Goal: Task Accomplishment & Management: Use online tool/utility

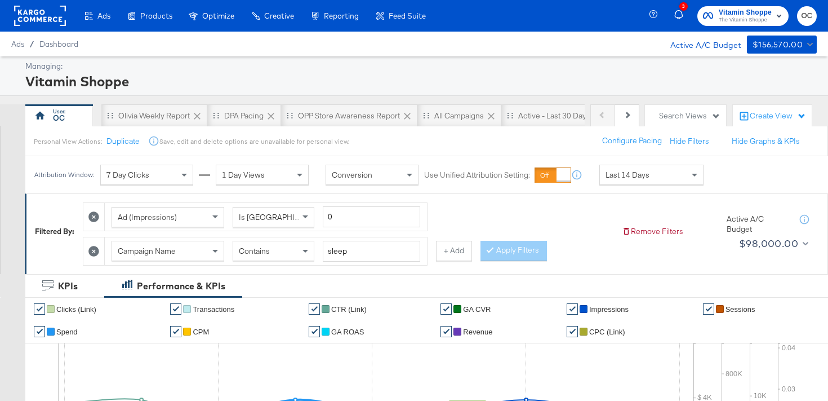
click at [57, 22] on rect at bounding box center [40, 16] width 52 height 20
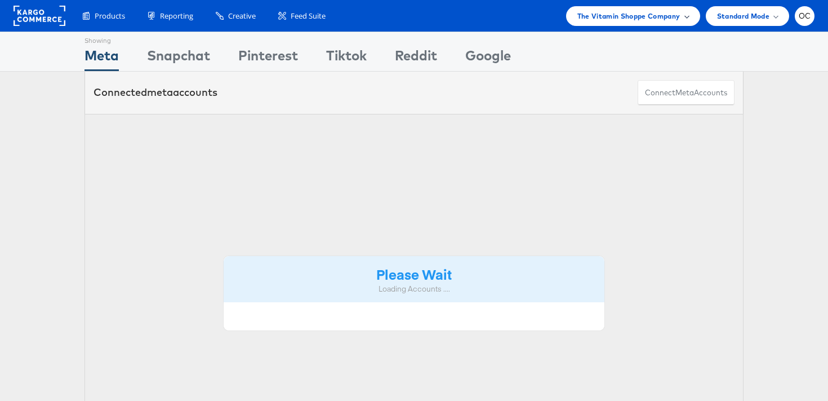
click at [639, 20] on span "The Vitamin Shoppe Company" at bounding box center [629, 16] width 103 height 12
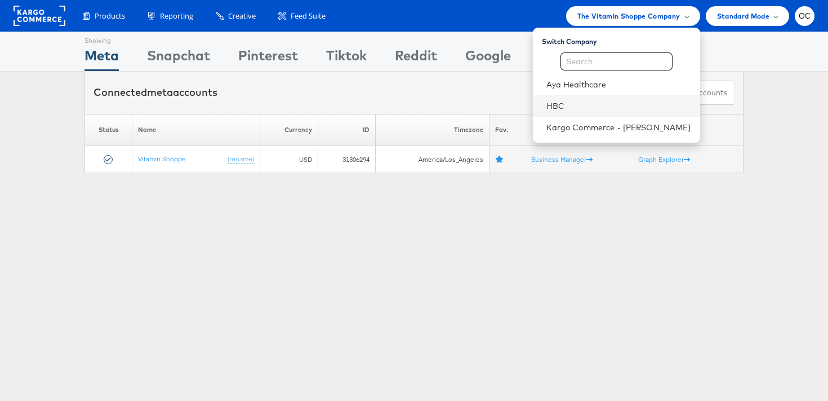
click at [600, 98] on li "HBC" at bounding box center [616, 105] width 167 height 21
click at [580, 101] on link "HBC" at bounding box center [619, 105] width 145 height 11
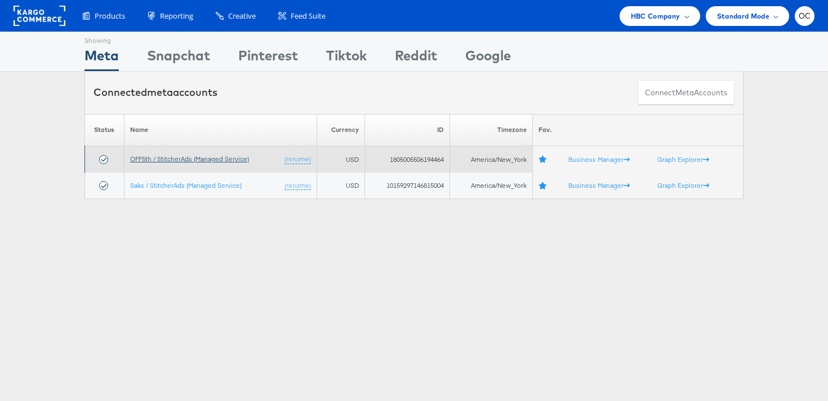
click at [176, 157] on link "OFF5th / StitcherAds (Managed Service)" at bounding box center [189, 158] width 119 height 8
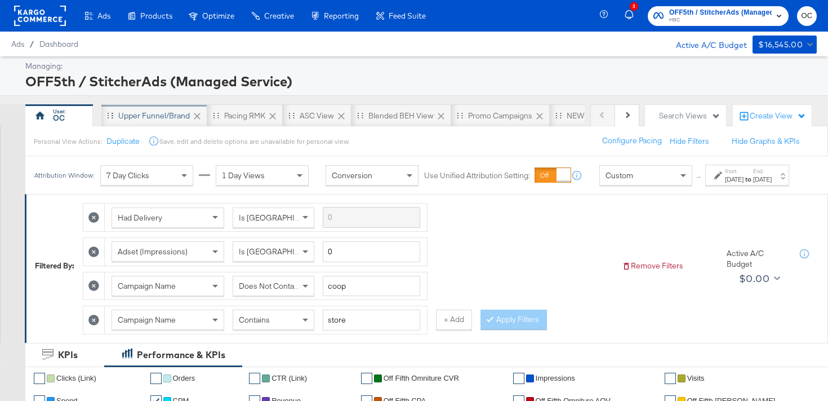
click at [141, 118] on div "Upper Funnel/Brand" at bounding box center [154, 115] width 72 height 11
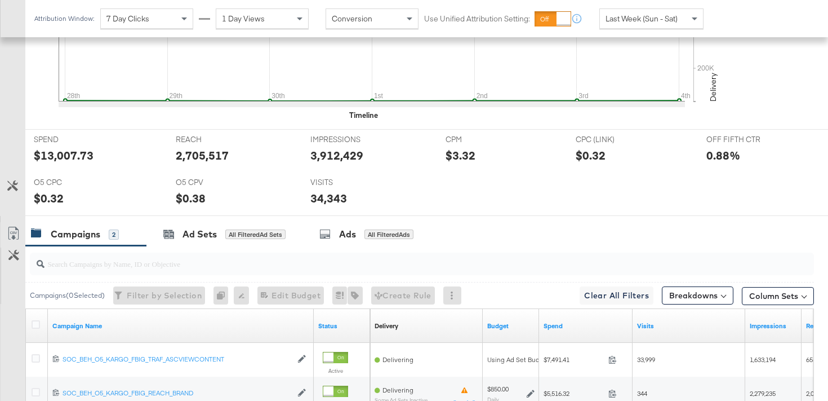
scroll to position [537, 0]
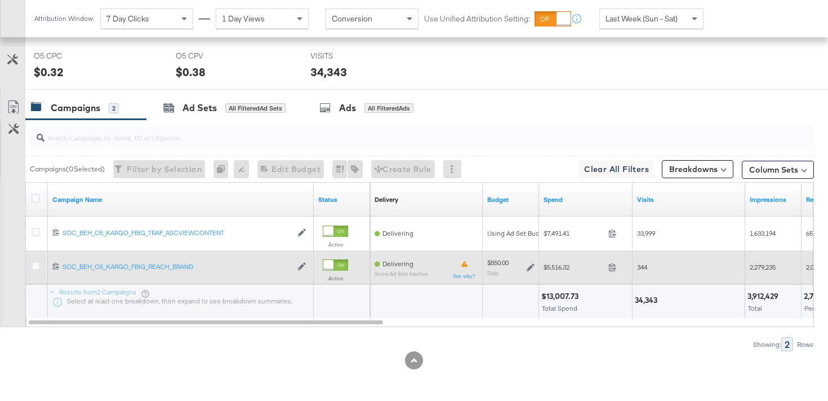
click at [531, 265] on icon at bounding box center [531, 267] width 8 height 8
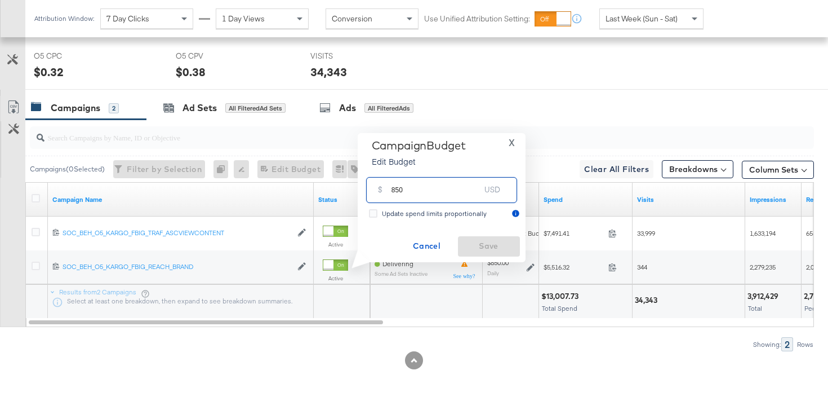
drag, startPoint x: 395, startPoint y: 190, endPoint x: 380, endPoint y: 190, distance: 15.2
click at [380, 190] on div "$ 850 USD" at bounding box center [441, 189] width 151 height 25
type input "725"
click at [496, 245] on span "Save" at bounding box center [489, 246] width 53 height 14
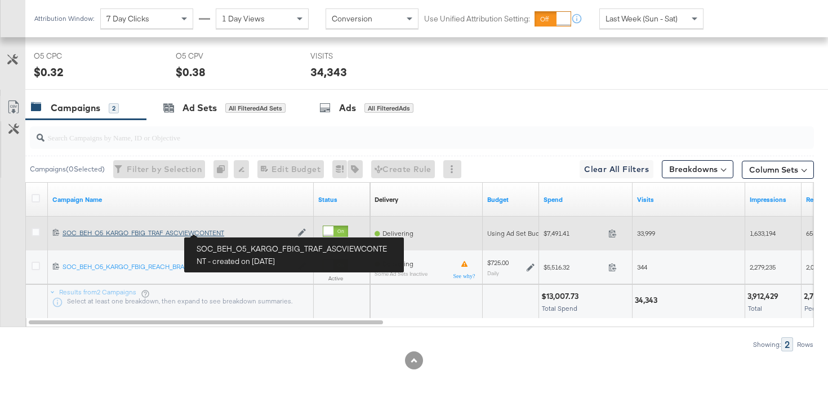
click at [224, 233] on div "SOC_BEH_O5_KARGO_FBIG_TRAF_ASCVIEWCONTENT SOC_BEH_O5_KARGO_FBIG_TRAF_ASCVIEWCON…" at bounding box center [177, 232] width 229 height 9
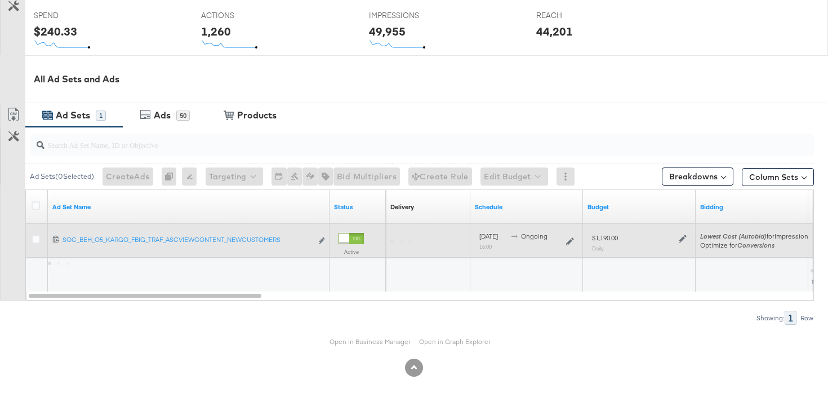
scroll to position [461, 0]
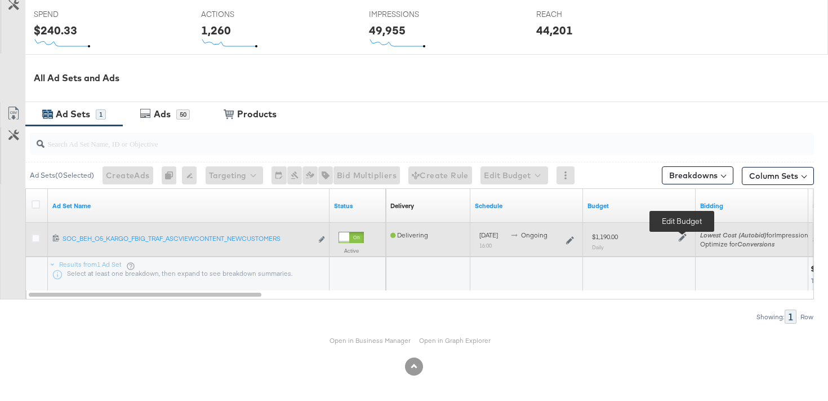
click at [682, 239] on icon at bounding box center [683, 237] width 8 height 8
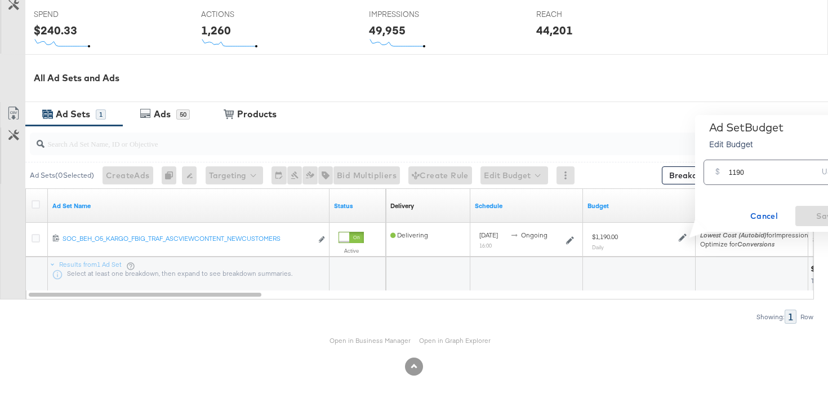
click at [735, 175] on input "1190" at bounding box center [773, 168] width 89 height 24
type input "1015"
click at [820, 209] on span "Save" at bounding box center [826, 216] width 53 height 14
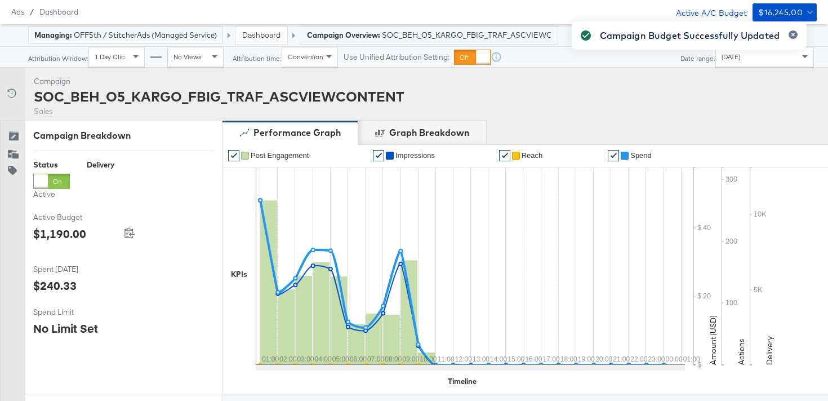
scroll to position [0, 0]
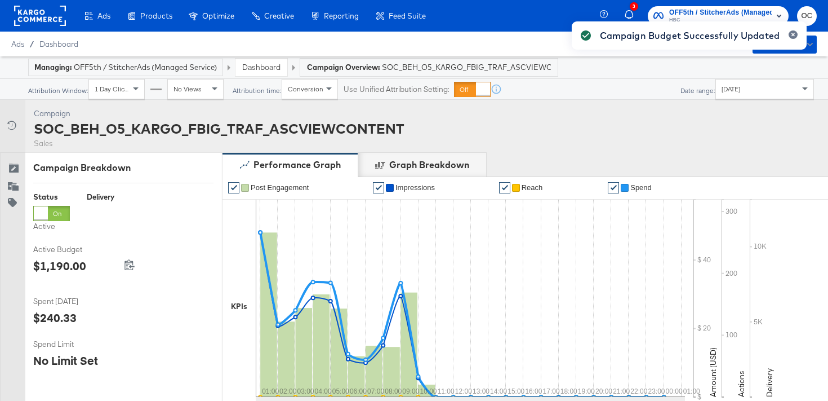
click at [268, 65] on link "Dashboard" at bounding box center [261, 67] width 38 height 10
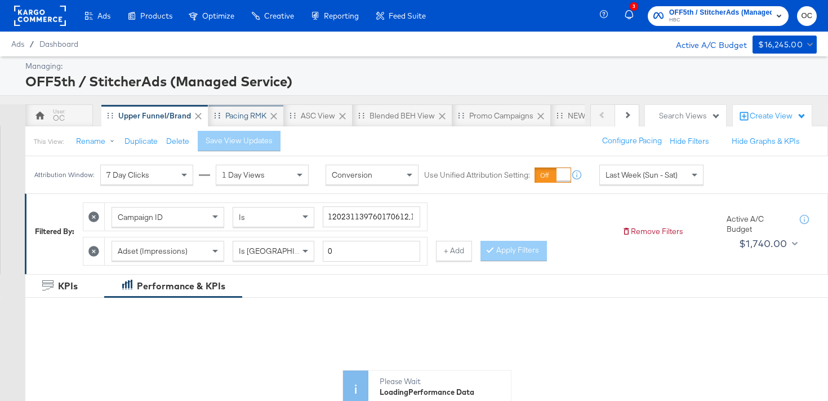
click at [223, 123] on div "Pacing RMK" at bounding box center [246, 115] width 76 height 23
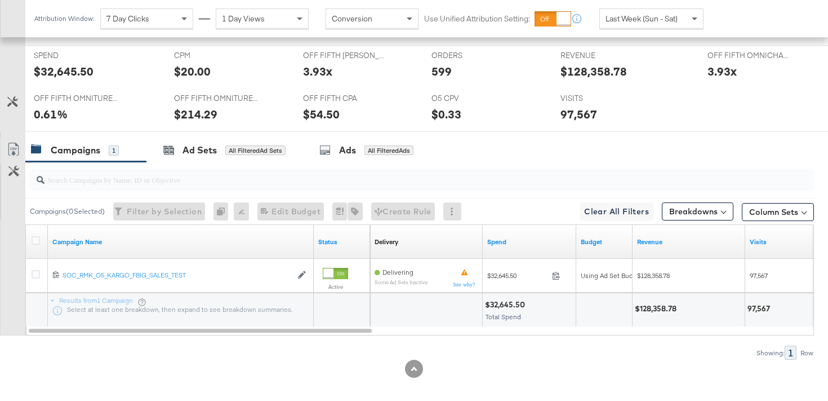
scroll to position [503, 0]
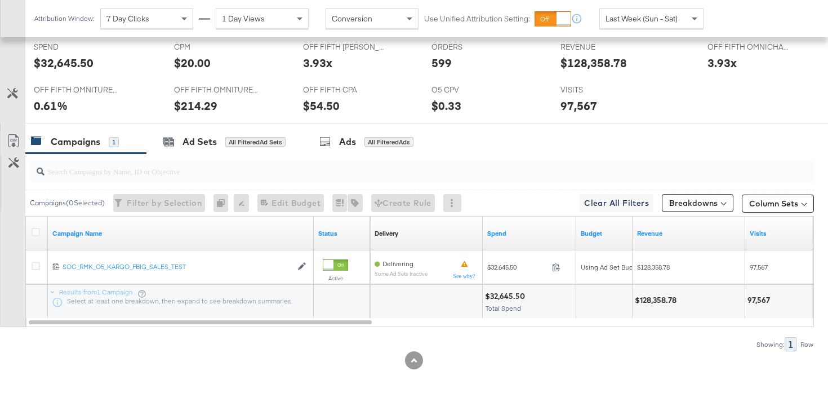
click at [234, 155] on div at bounding box center [419, 171] width 789 height 36
click at [236, 150] on div "Ad Sets All Filtered Ad Sets" at bounding box center [225, 142] width 156 height 24
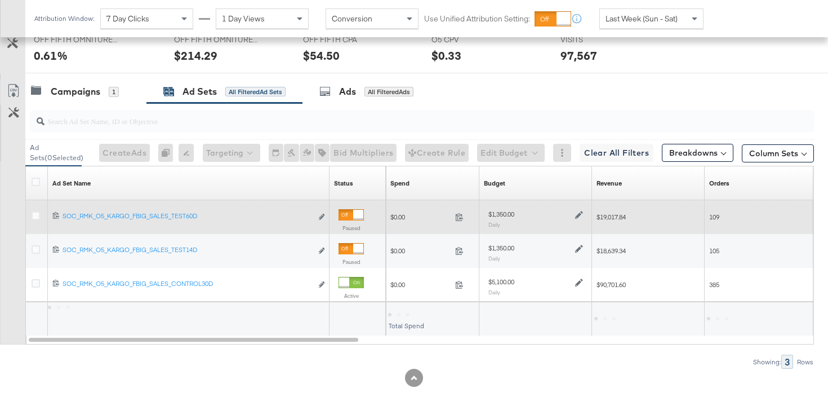
scroll to position [555, 0]
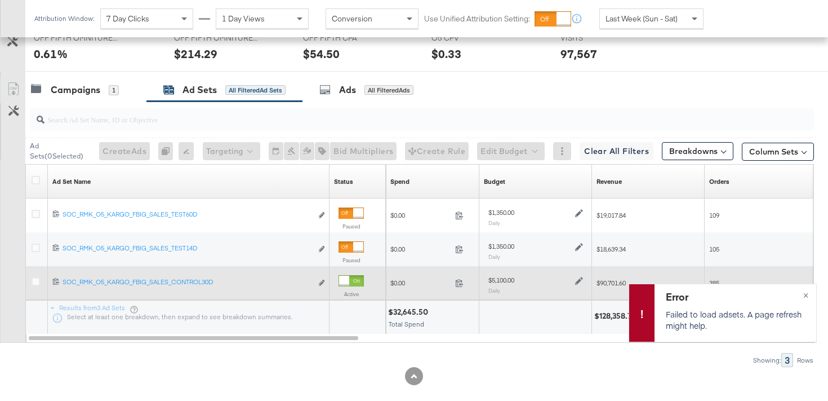
click at [574, 283] on div at bounding box center [578, 280] width 11 height 10
click at [582, 278] on icon at bounding box center [579, 281] width 8 height 8
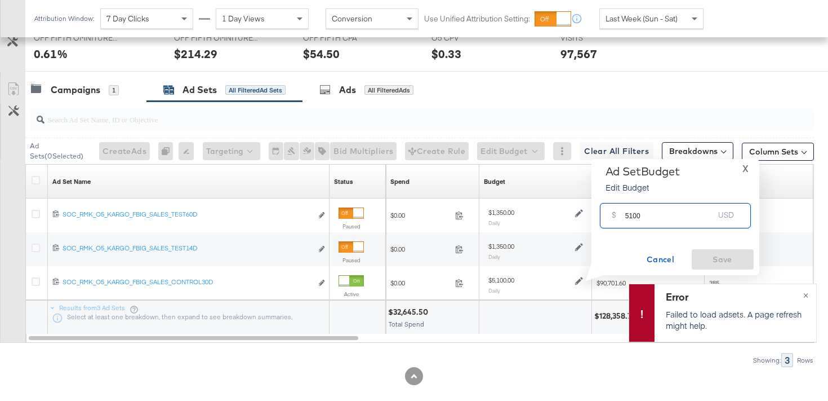
drag, startPoint x: 631, startPoint y: 217, endPoint x: 616, endPoint y: 217, distance: 14.1
click at [616, 217] on div "$ 5100 USD" at bounding box center [675, 215] width 151 height 25
type input "4350"
click at [732, 259] on span "Save" at bounding box center [723, 259] width 53 height 14
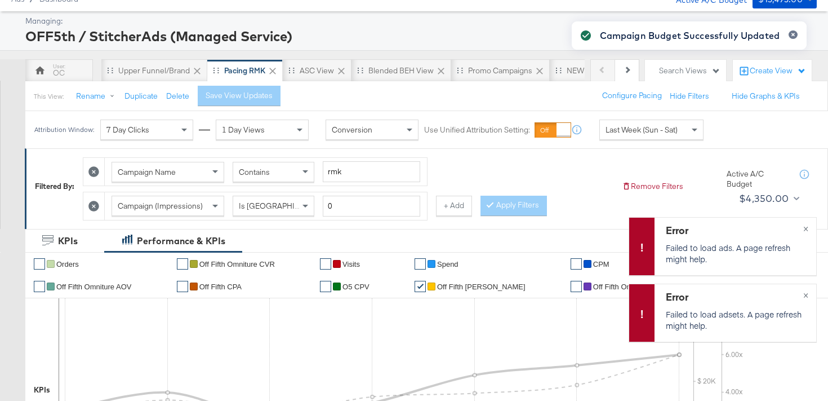
scroll to position [0, 0]
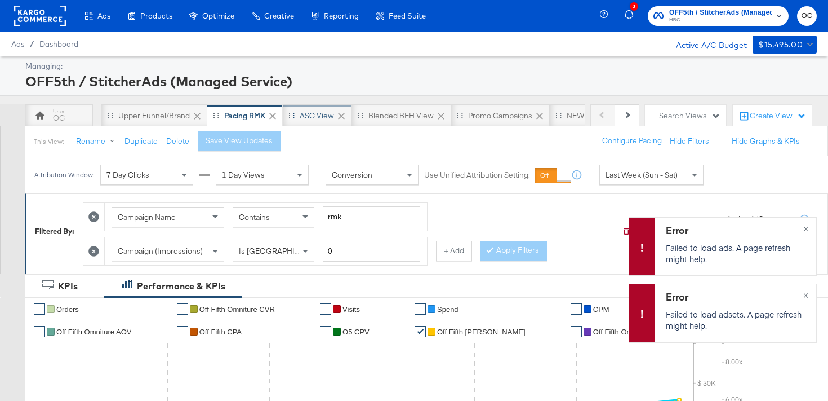
click at [312, 119] on div "ASC View" at bounding box center [317, 115] width 34 height 11
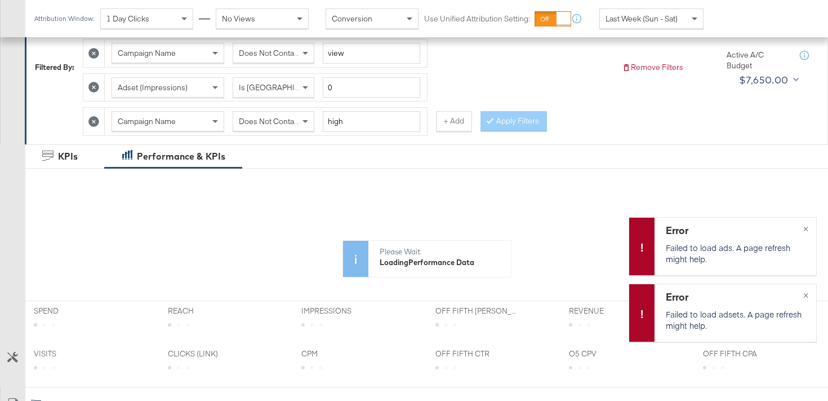
scroll to position [492, 0]
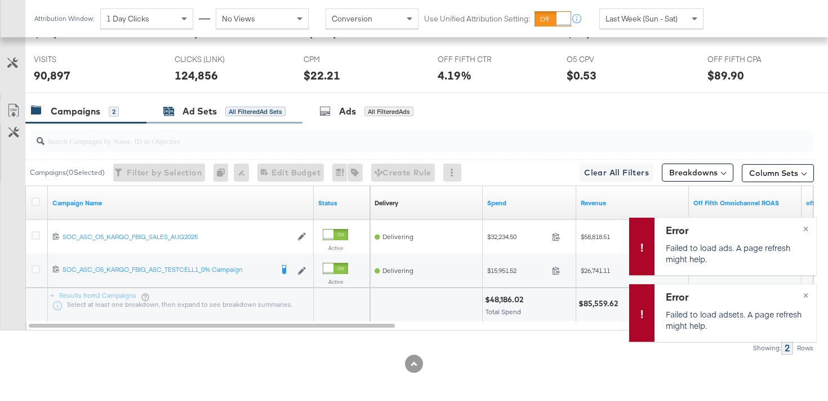
click at [254, 114] on div "All Filtered Ad Sets" at bounding box center [255, 112] width 60 height 10
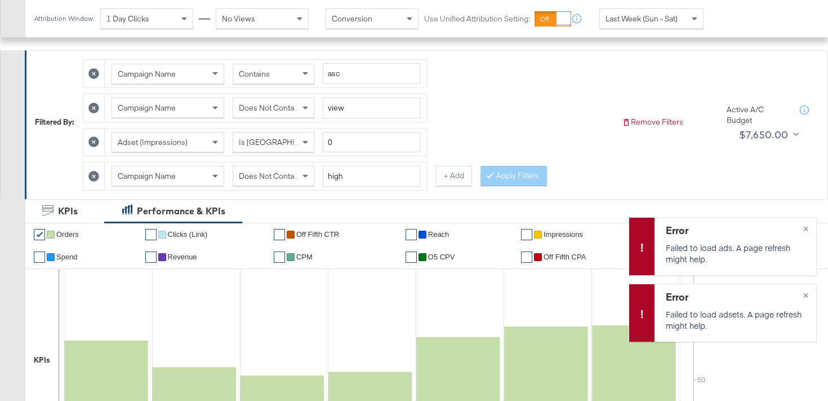
scroll to position [0, 0]
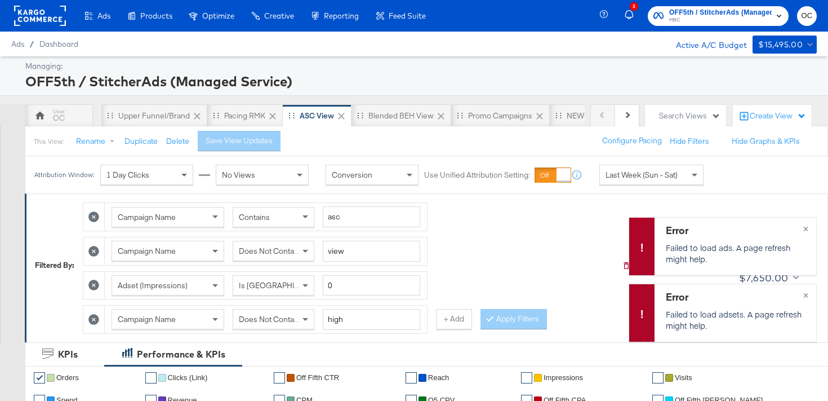
click at [95, 318] on icon at bounding box center [93, 319] width 11 height 11
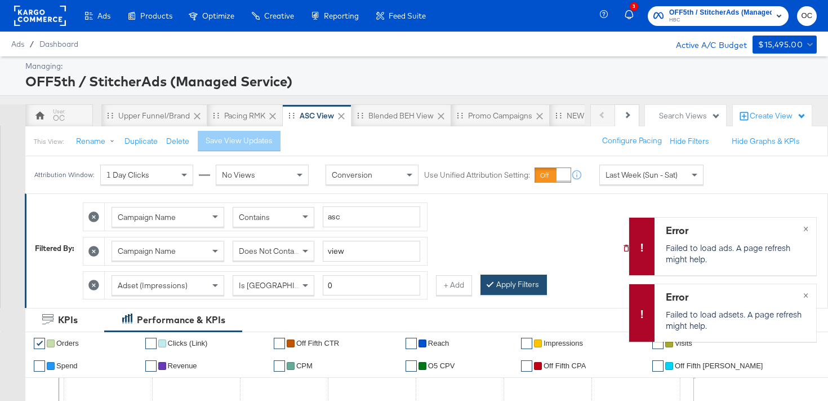
click at [503, 281] on button "Apply Filters" at bounding box center [514, 284] width 66 height 20
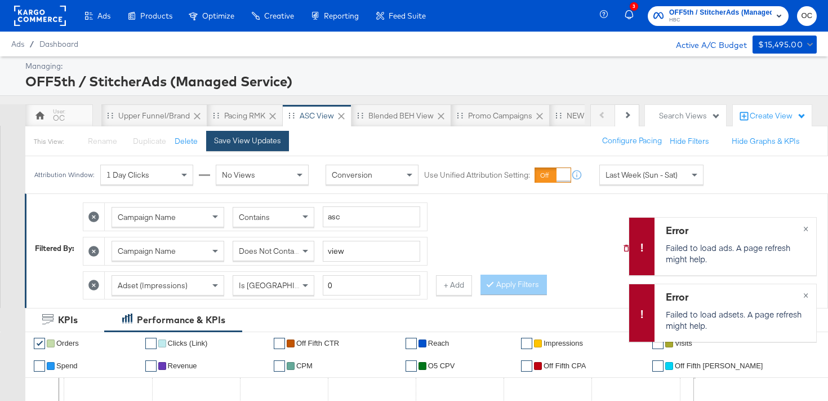
click at [270, 147] on button "Save View Updates" at bounding box center [247, 141] width 83 height 20
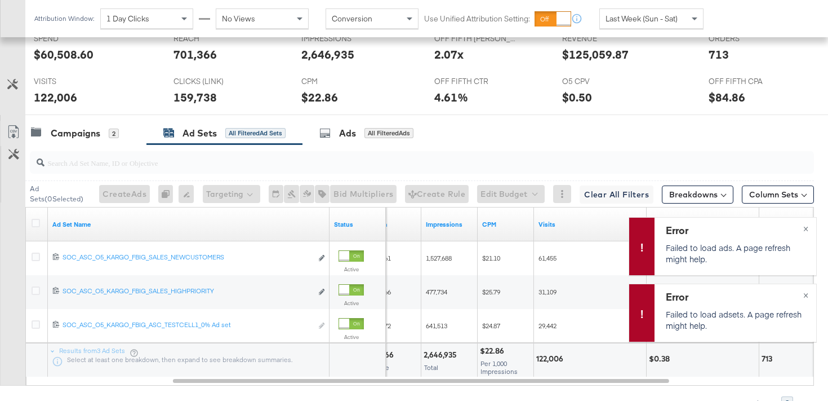
scroll to position [562, 0]
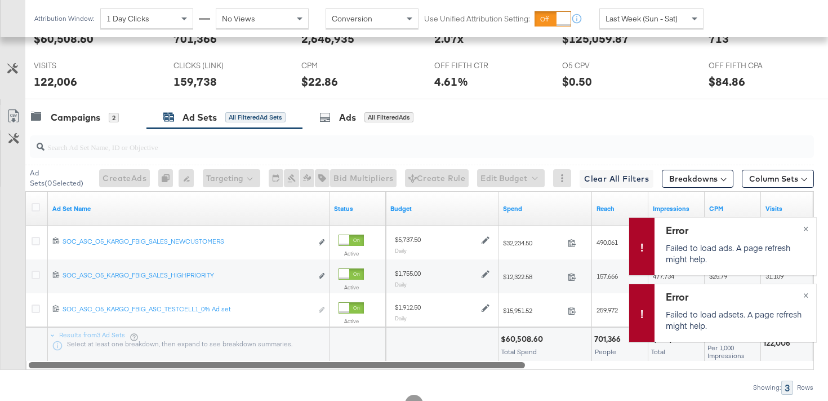
drag, startPoint x: 381, startPoint y: 365, endPoint x: 202, endPoint y: 361, distance: 178.7
click at [202, 361] on div at bounding box center [277, 365] width 496 height 10
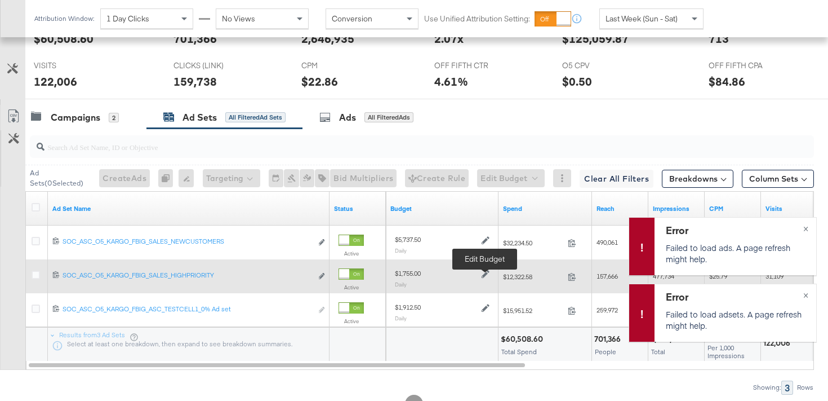
click at [486, 274] on icon at bounding box center [486, 274] width 8 height 8
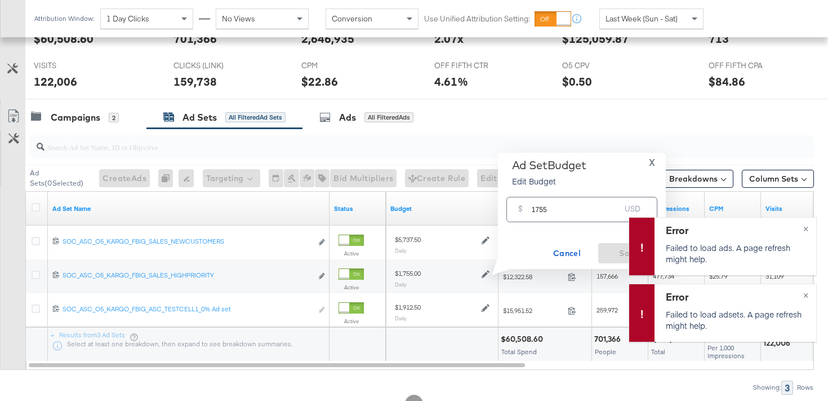
click at [538, 208] on input "1755" at bounding box center [576, 205] width 89 height 24
type input "1885"
click at [617, 252] on span "Save" at bounding box center [629, 253] width 53 height 14
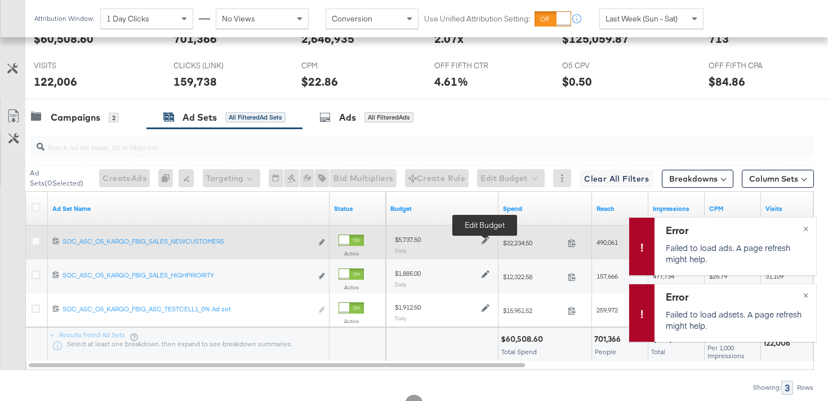
click at [489, 239] on icon at bounding box center [486, 240] width 8 height 8
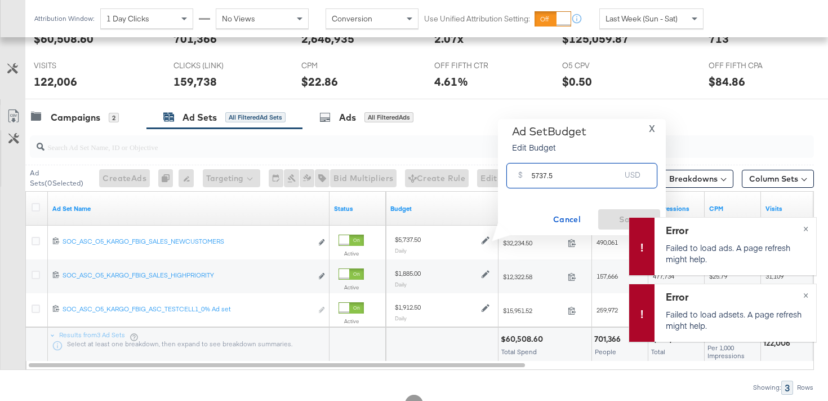
drag, startPoint x: 539, startPoint y: 174, endPoint x: 520, endPoint y: 174, distance: 19.2
click at [520, 174] on div "$ 5737.5 USD" at bounding box center [582, 175] width 151 height 25
type input "4894"
click at [619, 219] on span "Save" at bounding box center [629, 219] width 53 height 14
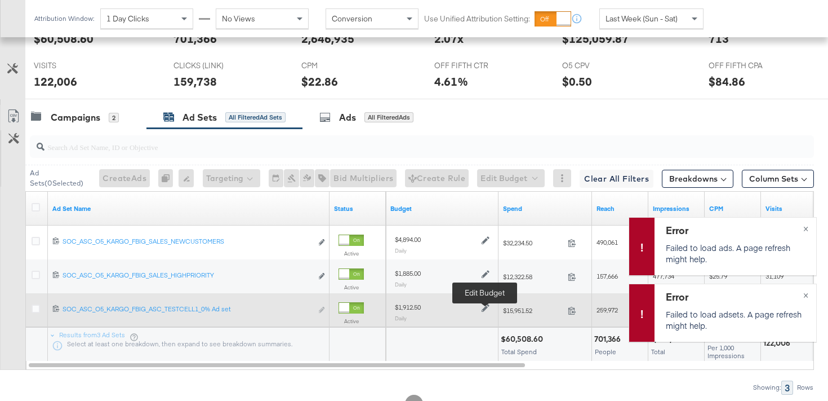
click at [485, 308] on icon at bounding box center [486, 308] width 8 height 8
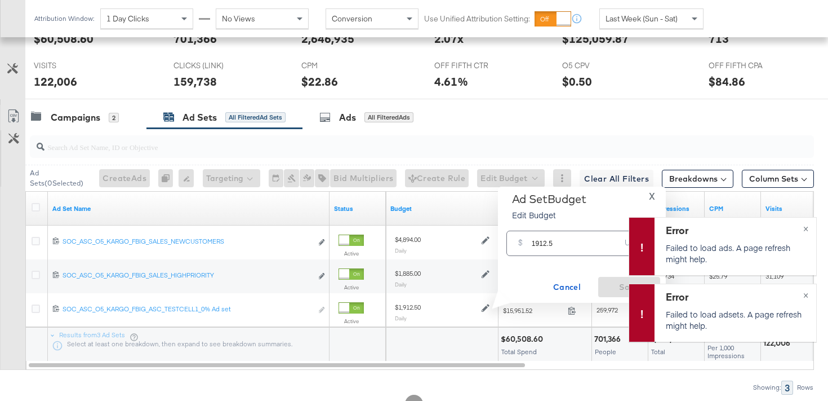
click at [544, 243] on input "1912.5" at bounding box center [576, 239] width 89 height 24
type input "1631"
click at [617, 281] on span "Save" at bounding box center [629, 287] width 53 height 14
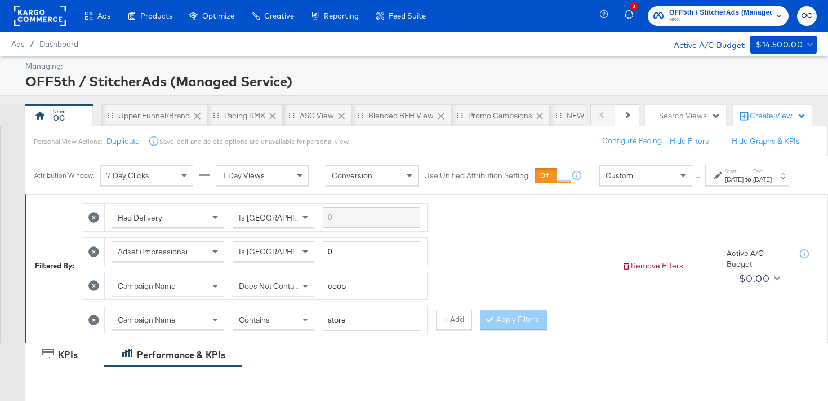
click at [725, 184] on div "Sep 3rd 2025" at bounding box center [734, 179] width 19 height 9
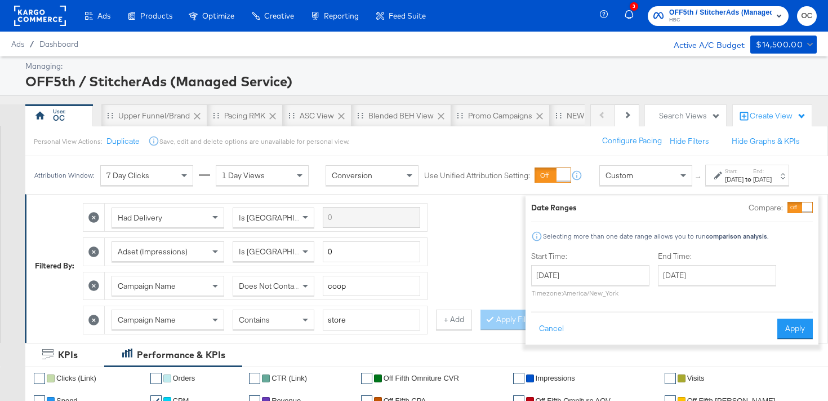
click at [93, 325] on icon at bounding box center [93, 319] width 11 height 11
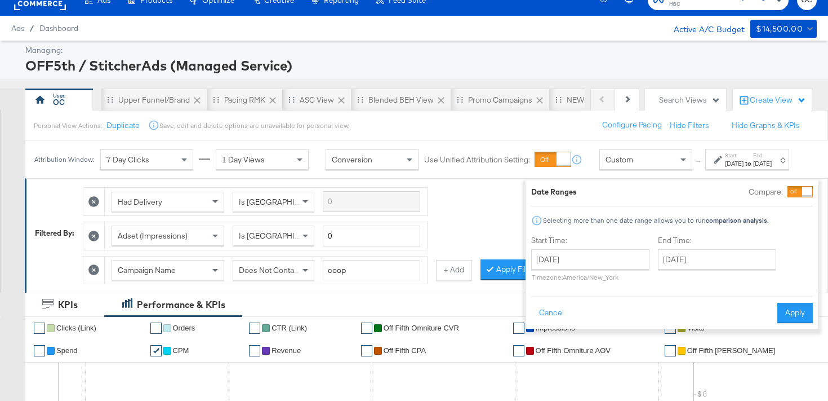
scroll to position [33, 0]
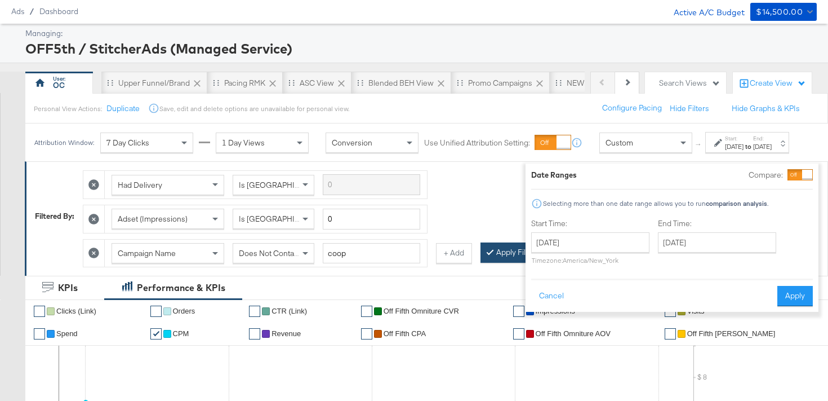
click at [499, 262] on button "Apply Filters" at bounding box center [514, 252] width 66 height 20
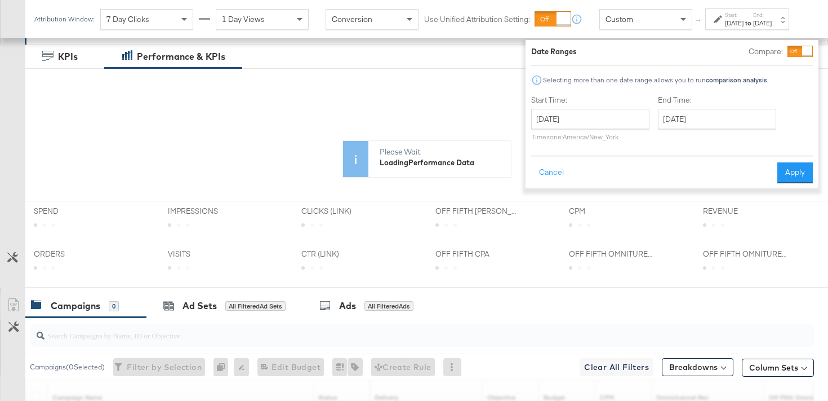
scroll to position [472, 0]
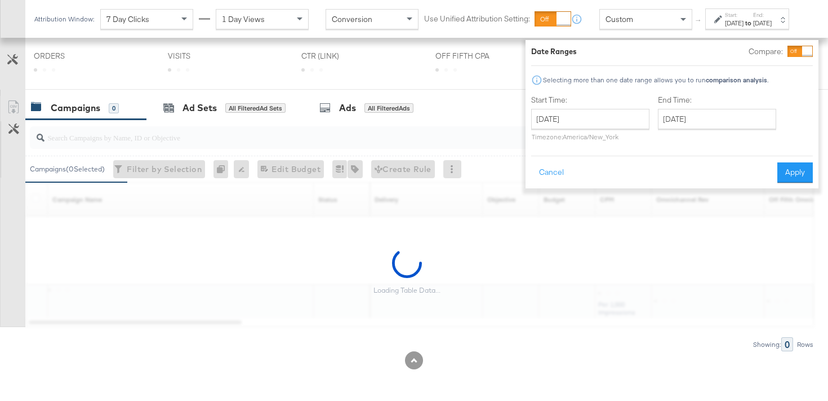
click at [788, 54] on div at bounding box center [800, 51] width 25 height 11
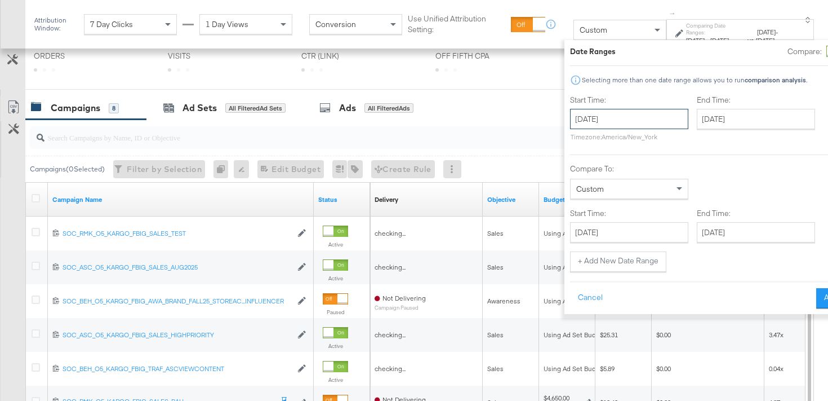
click at [621, 116] on input "September 3rd 2025" at bounding box center [629, 119] width 118 height 20
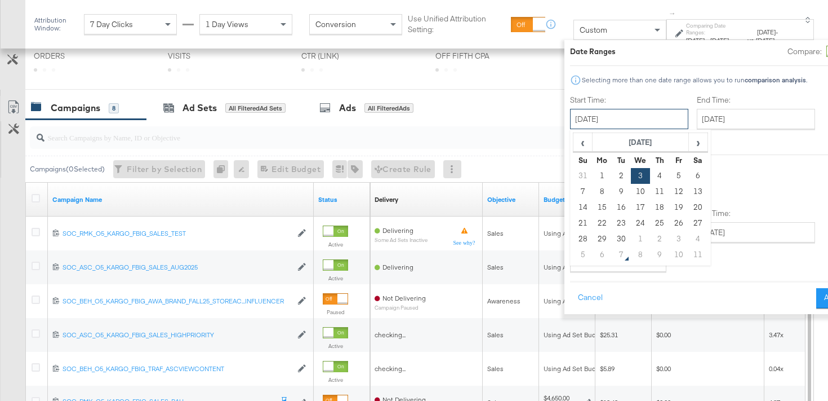
scroll to position [583, 0]
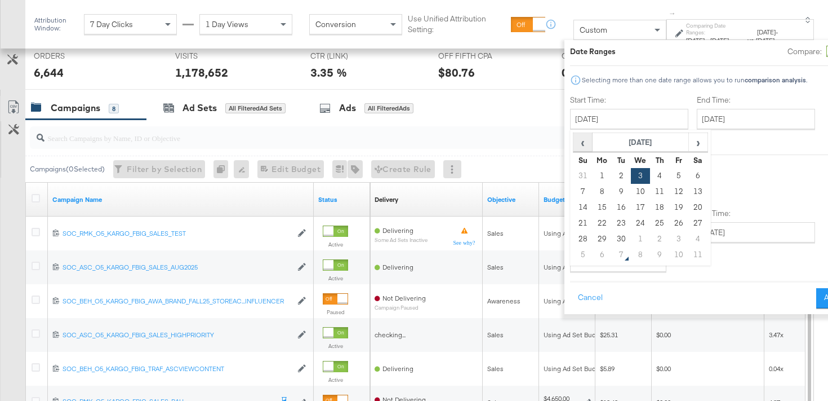
click at [574, 147] on span "‹" at bounding box center [582, 142] width 17 height 17
click at [573, 238] on td "24" at bounding box center [582, 239] width 19 height 16
click at [601, 125] on input "August 24th 2025" at bounding box center [631, 119] width 118 height 20
click at [690, 143] on th "›" at bounding box center [699, 142] width 19 height 19
click at [691, 144] on span "›" at bounding box center [699, 142] width 17 height 17
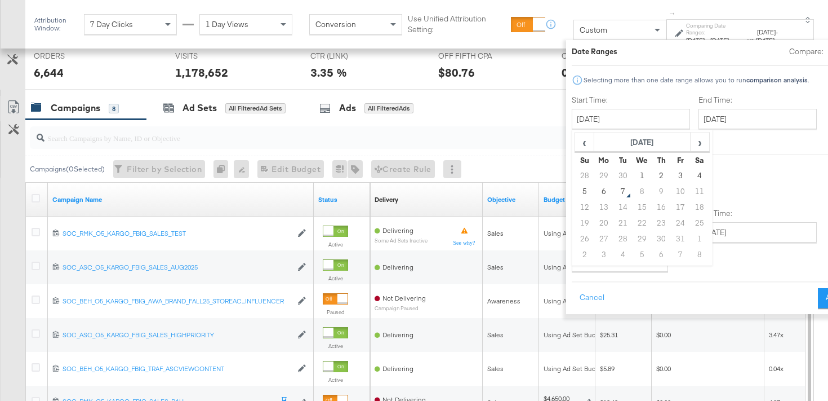
click at [575, 152] on th "Su" at bounding box center [584, 160] width 19 height 16
click at [575, 150] on th "‹" at bounding box center [584, 142] width 19 height 19
click at [575, 223] on td "21" at bounding box center [584, 223] width 19 height 16
type input "September 21st 2025"
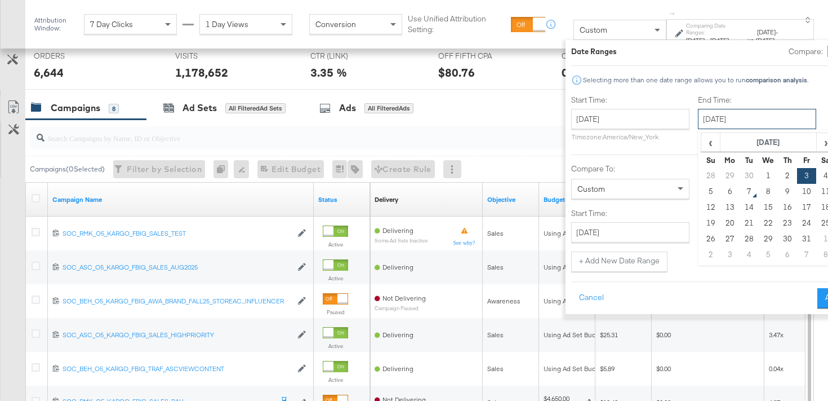
click at [717, 120] on input "October 3rd 2025" at bounding box center [757, 119] width 118 height 20
click at [702, 149] on span "‹" at bounding box center [710, 142] width 17 height 17
click at [817, 224] on td "27" at bounding box center [826, 223] width 19 height 16
type input "September 27th 2025"
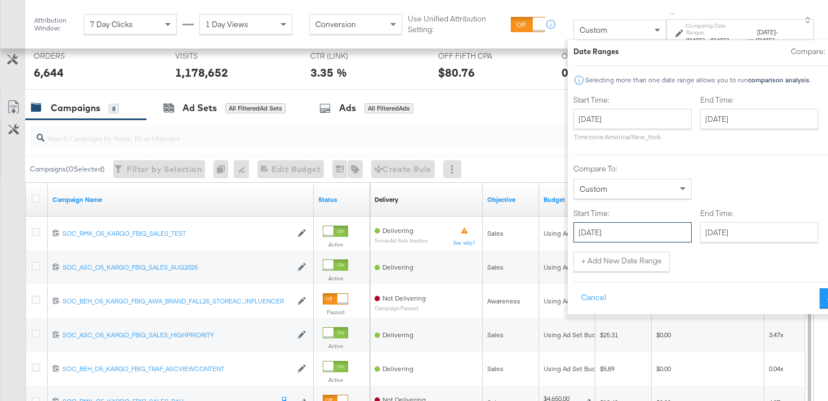
click at [602, 234] on input "September 3rd 2025" at bounding box center [633, 232] width 118 height 20
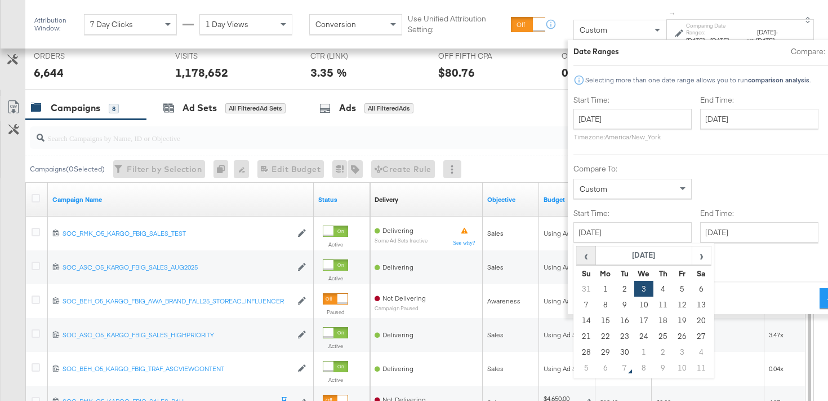
click at [578, 261] on span "‹" at bounding box center [586, 255] width 17 height 17
click at [576, 351] on td "24" at bounding box center [585, 352] width 19 height 16
click at [587, 236] on input "August 24th 2025" at bounding box center [635, 232] width 118 height 20
click at [695, 259] on span "›" at bounding box center [703, 255] width 17 height 17
click at [579, 349] on td "28" at bounding box center [588, 352] width 19 height 16
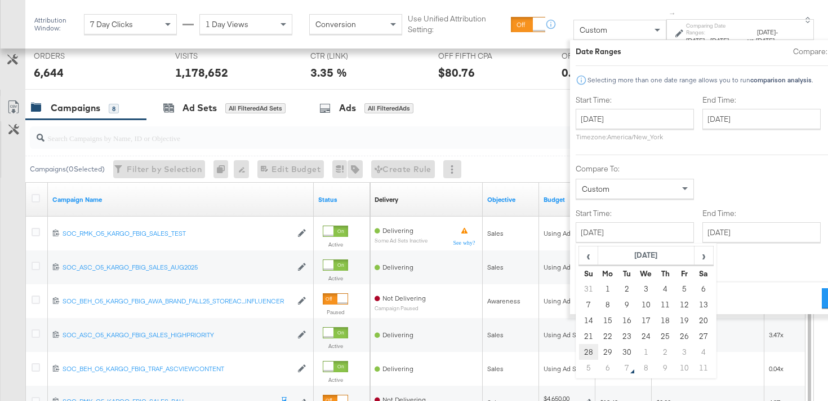
type input "September 28th 2025"
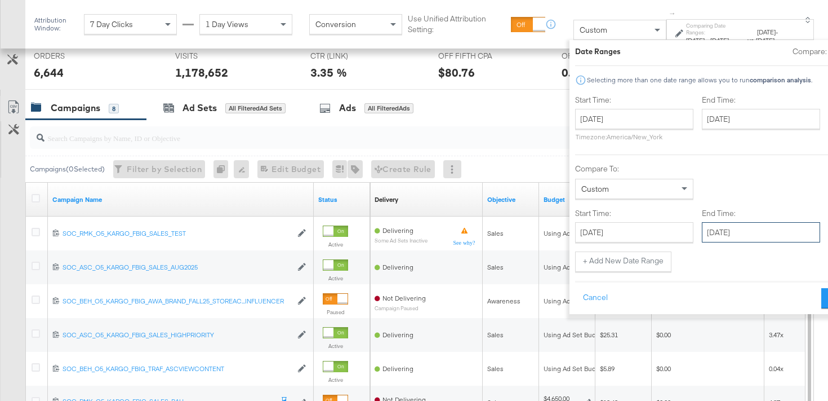
click at [733, 231] on input "October 3rd 2025" at bounding box center [761, 232] width 118 height 20
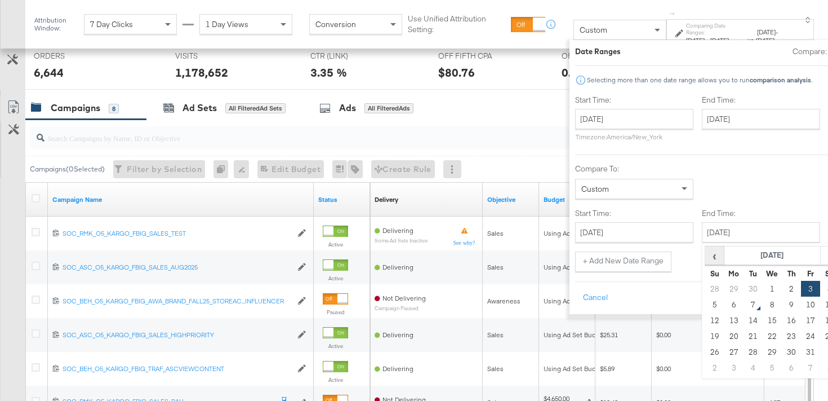
click at [706, 260] on span "‹" at bounding box center [714, 255] width 17 height 17
click at [820, 357] on td "4" at bounding box center [829, 352] width 19 height 16
type input "October 4th 2025"
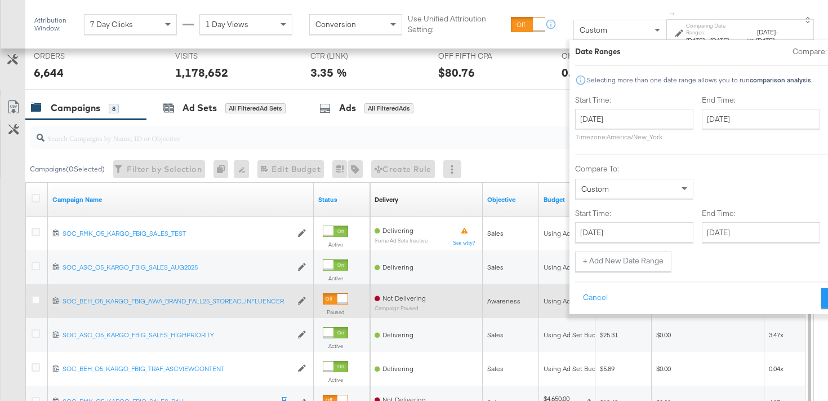
click at [822, 300] on button "Apply" at bounding box center [840, 298] width 36 height 20
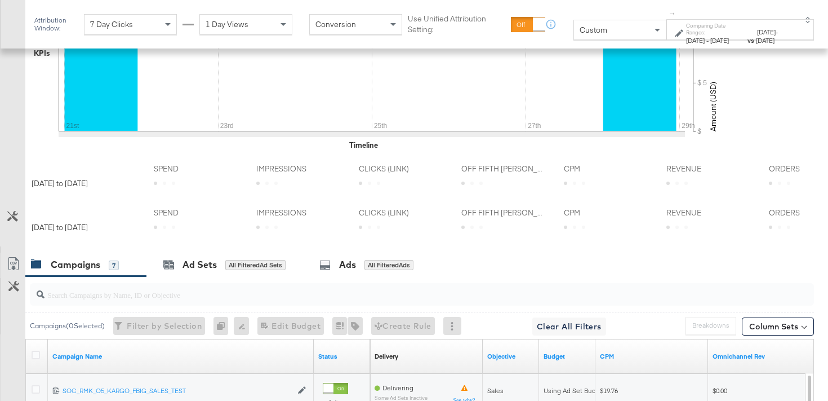
scroll to position [445, 0]
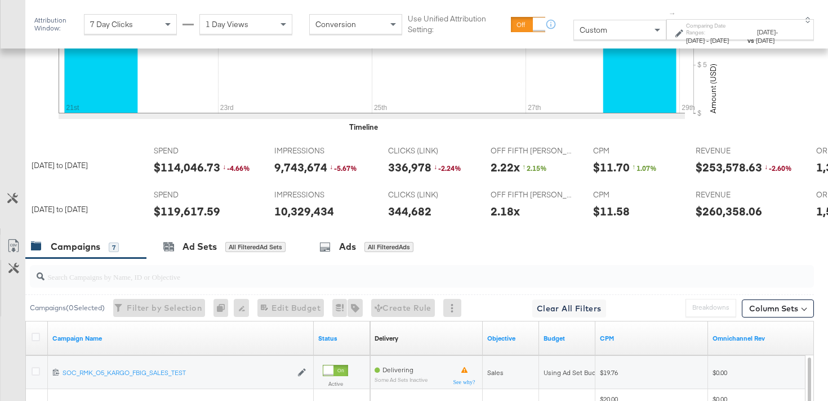
click at [578, 37] on div "Custom" at bounding box center [620, 29] width 92 height 19
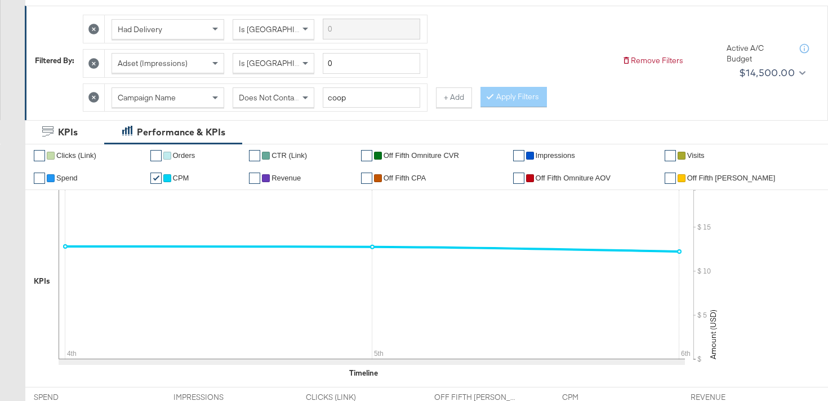
scroll to position [34, 0]
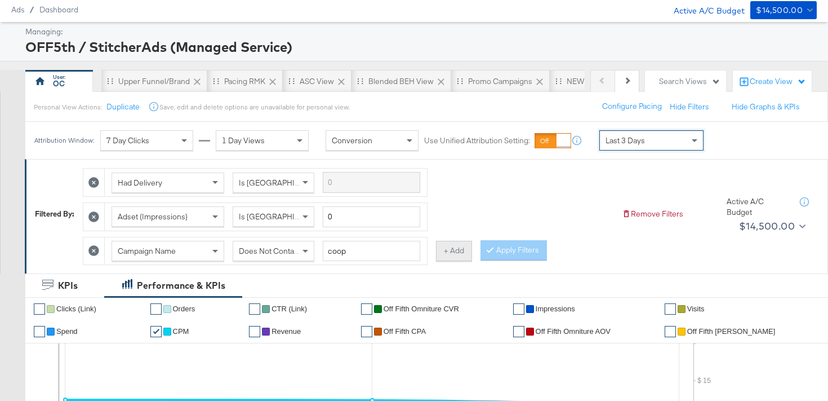
click at [450, 256] on button "+ Add" at bounding box center [454, 251] width 36 height 20
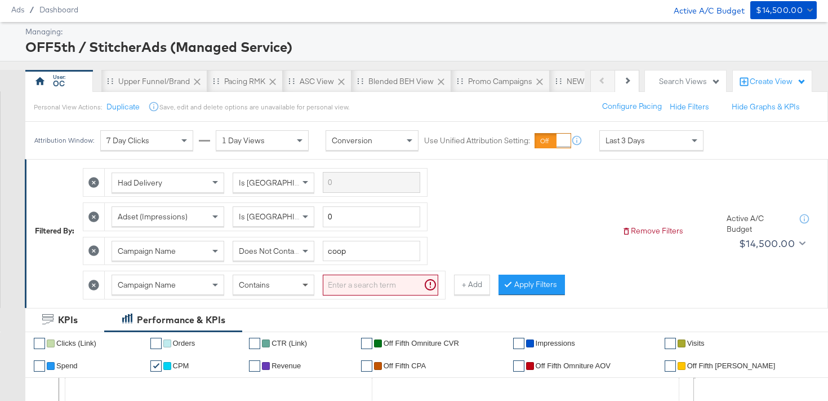
click at [307, 289] on span at bounding box center [307, 284] width 14 height 19
click at [336, 299] on div "Filtered By: Had Delivery Is Greater Than Adset (Impressions) Is Greater Than 0…" at bounding box center [427, 233] width 804 height 148
click at [337, 290] on input "search" at bounding box center [381, 284] width 116 height 21
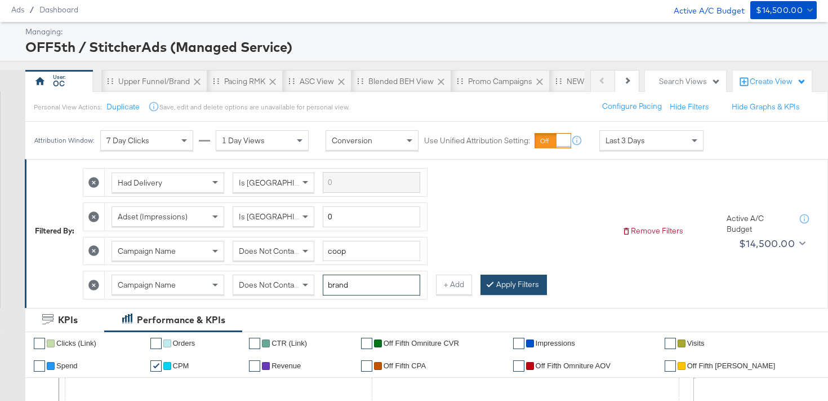
type input "brand"
click at [489, 285] on div at bounding box center [493, 284] width 8 height 11
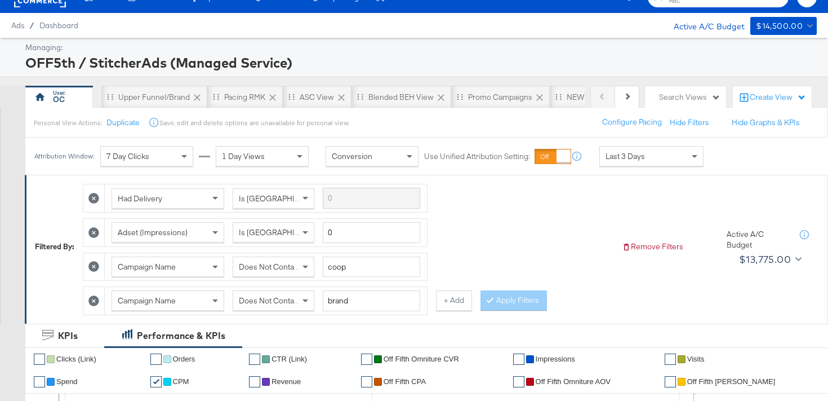
scroll to position [15, 0]
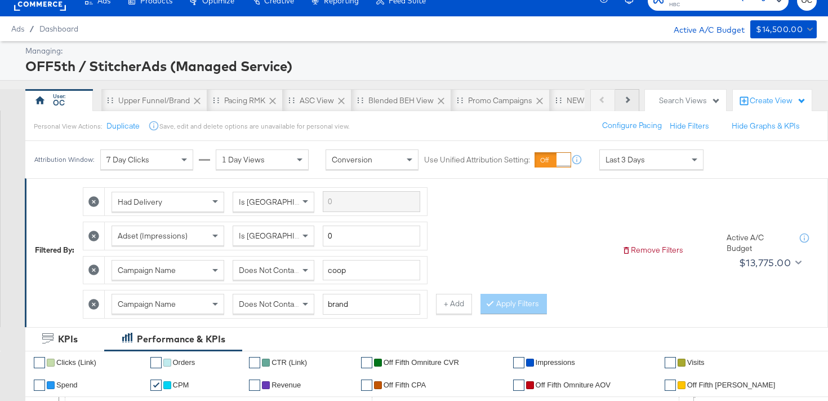
click at [633, 107] on button "Next" at bounding box center [627, 100] width 24 height 23
click at [571, 104] on div "NEW O5 L3D Report" at bounding box center [606, 100] width 71 height 11
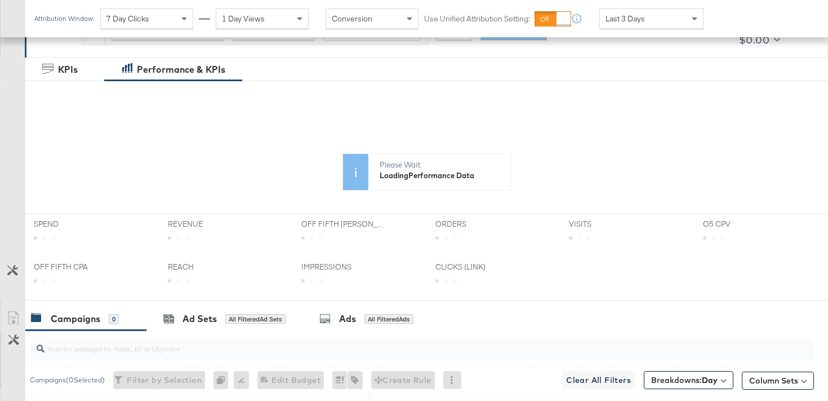
scroll to position [264, 0]
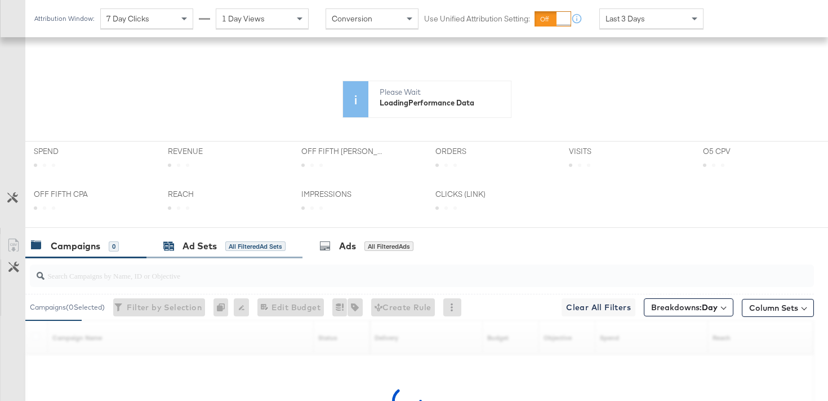
click at [183, 251] on div "Ad Sets" at bounding box center [200, 245] width 34 height 13
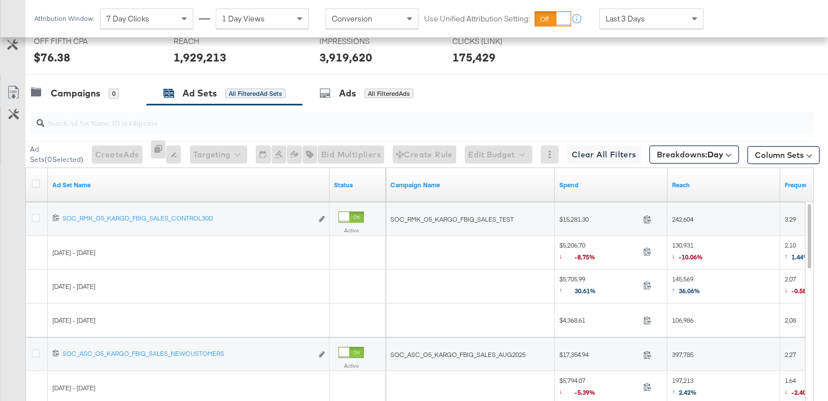
scroll to position [527, 0]
click at [14, 93] on icon at bounding box center [14, 92] width 14 height 14
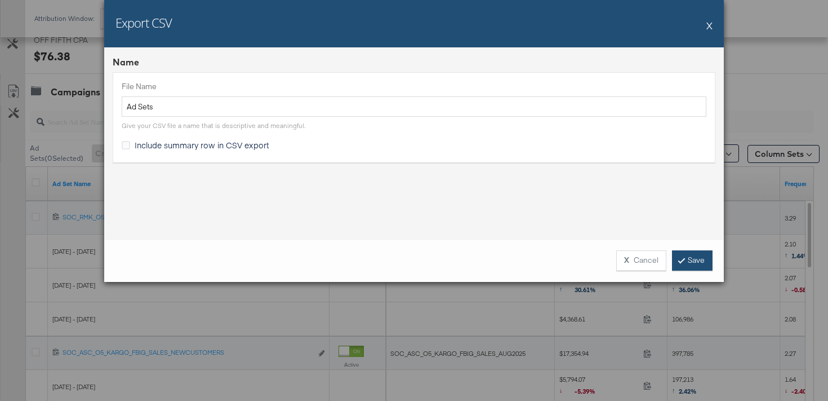
click at [691, 268] on link "Save" at bounding box center [692, 260] width 41 height 20
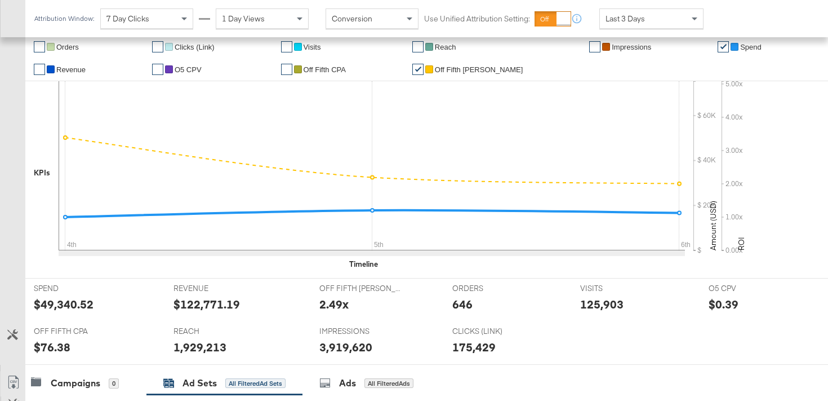
scroll to position [83, 0]
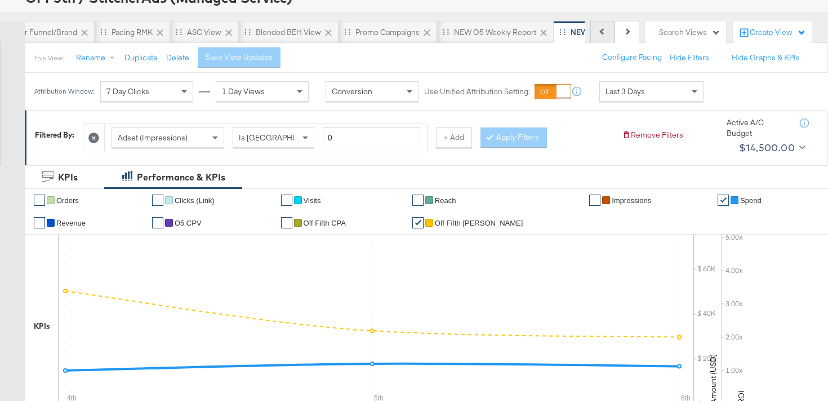
click at [600, 37] on button "Previous" at bounding box center [603, 32] width 25 height 23
click at [79, 41] on div "OC" at bounding box center [59, 32] width 68 height 23
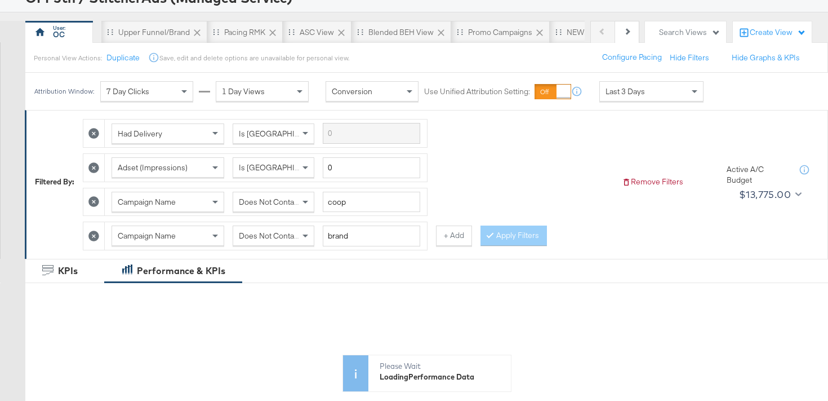
click at [659, 96] on div "Last 3 Days" at bounding box center [651, 91] width 103 height 19
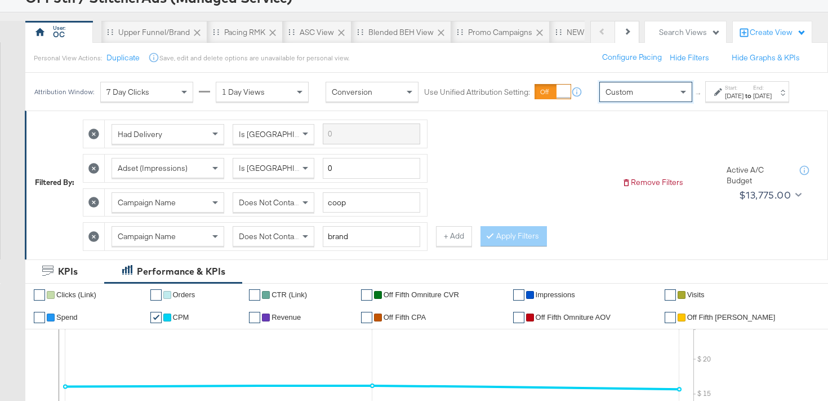
click at [772, 100] on div "Oct 7th 2025" at bounding box center [762, 95] width 19 height 9
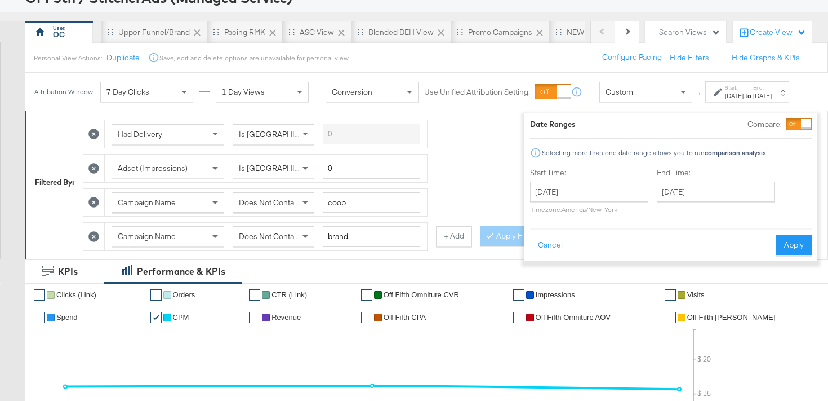
click at [787, 129] on div at bounding box center [799, 123] width 25 height 11
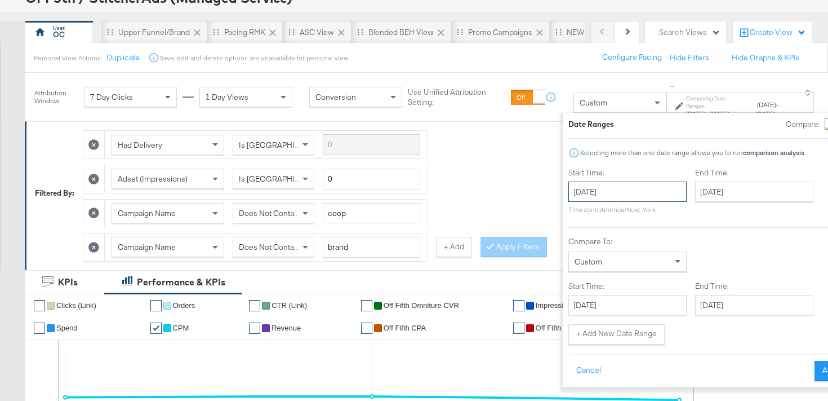
click at [579, 192] on input "October 7th 2025" at bounding box center [628, 191] width 118 height 20
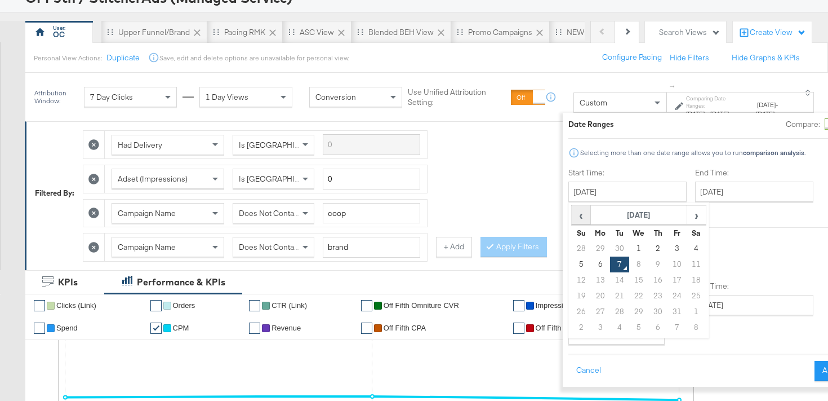
click at [573, 222] on span "‹" at bounding box center [581, 214] width 17 height 17
click at [571, 297] on td "21" at bounding box center [580, 296] width 19 height 16
type input "September 21st 2025"
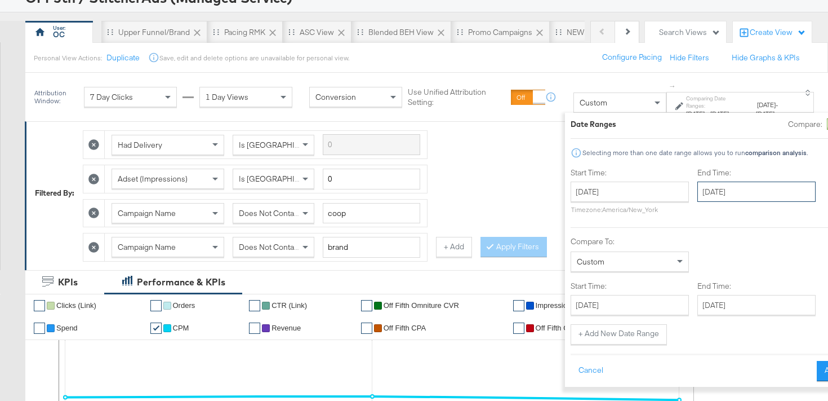
click at [701, 198] on input "October 7th 2025" at bounding box center [757, 191] width 118 height 20
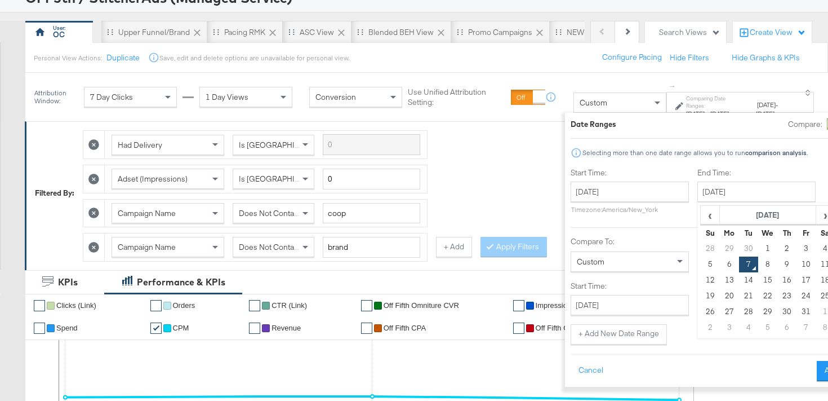
click at [700, 211] on table "‹ October 2025 › Su Mo Tu We Th Fr Sa 28 29 30 1 2 3 4 5 6 7 8 9 10 11 12 13 14…" at bounding box center [767, 270] width 135 height 130
click at [702, 214] on span "‹" at bounding box center [710, 214] width 17 height 17
click at [816, 294] on td "27" at bounding box center [825, 296] width 19 height 16
type input "September 27th 2025"
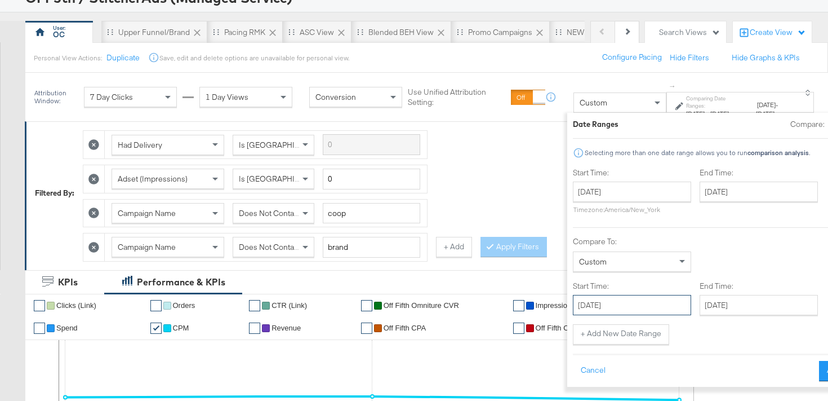
click at [606, 304] on input "October 7th 2025" at bounding box center [632, 305] width 118 height 20
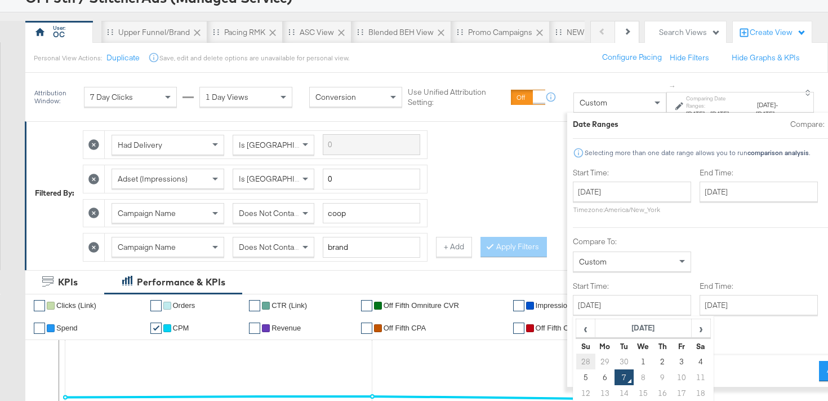
click at [576, 358] on td "28" at bounding box center [585, 361] width 19 height 16
type input "September 28th 2025"
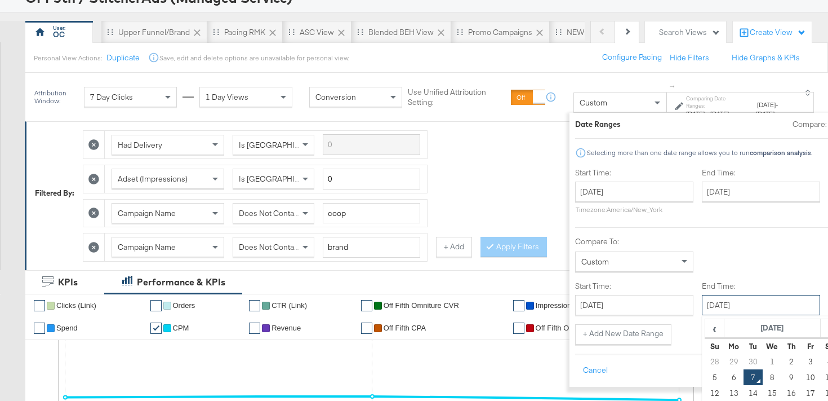
click at [702, 303] on input "October 7th 2025" at bounding box center [761, 305] width 118 height 20
click at [820, 364] on td "4" at bounding box center [829, 361] width 19 height 16
type input "October 4th 2025"
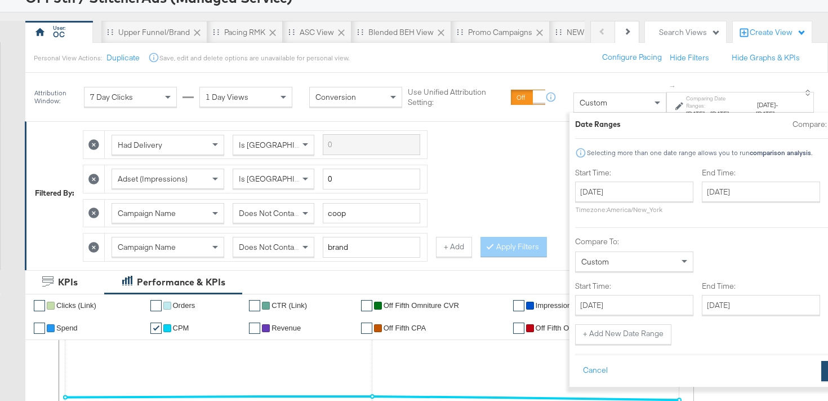
click at [822, 371] on button "Apply" at bounding box center [840, 371] width 36 height 20
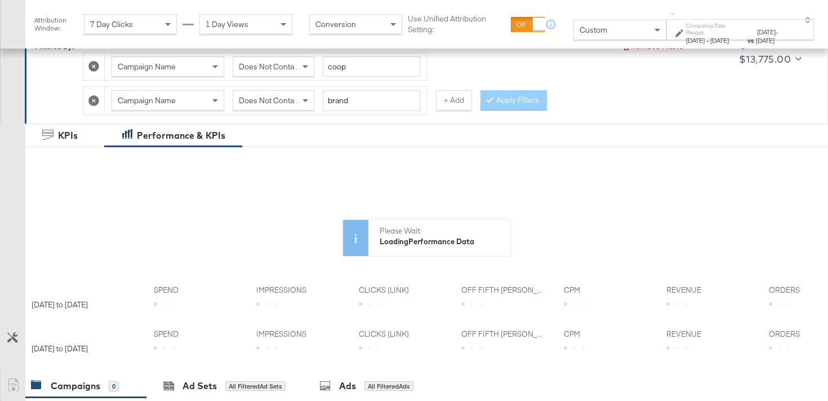
scroll to position [221, 0]
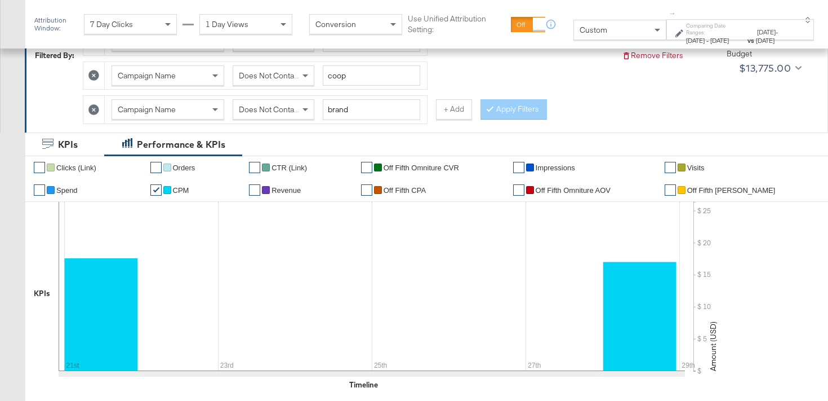
click at [97, 114] on icon at bounding box center [93, 109] width 11 height 11
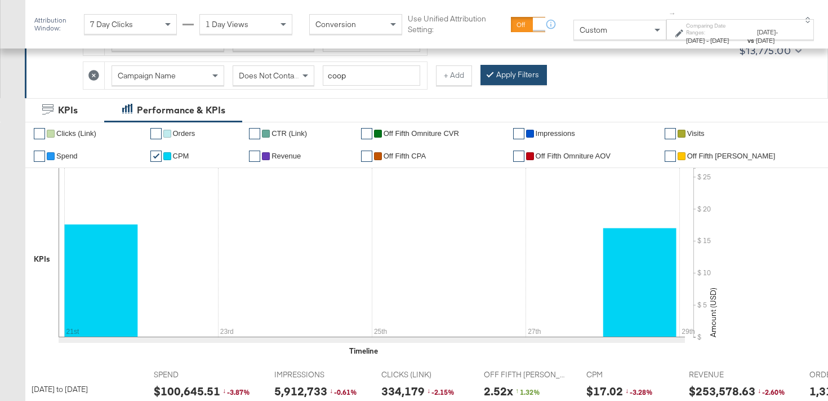
click at [517, 77] on button "Apply Filters" at bounding box center [514, 75] width 66 height 20
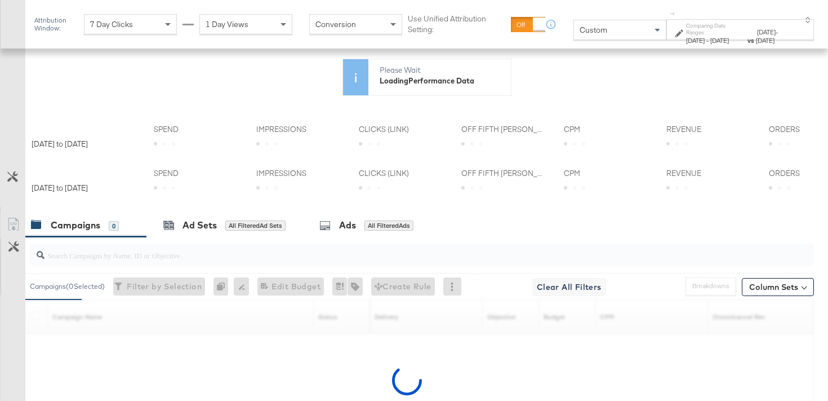
scroll to position [236, 0]
